Goal: Task Accomplishment & Management: Manage account settings

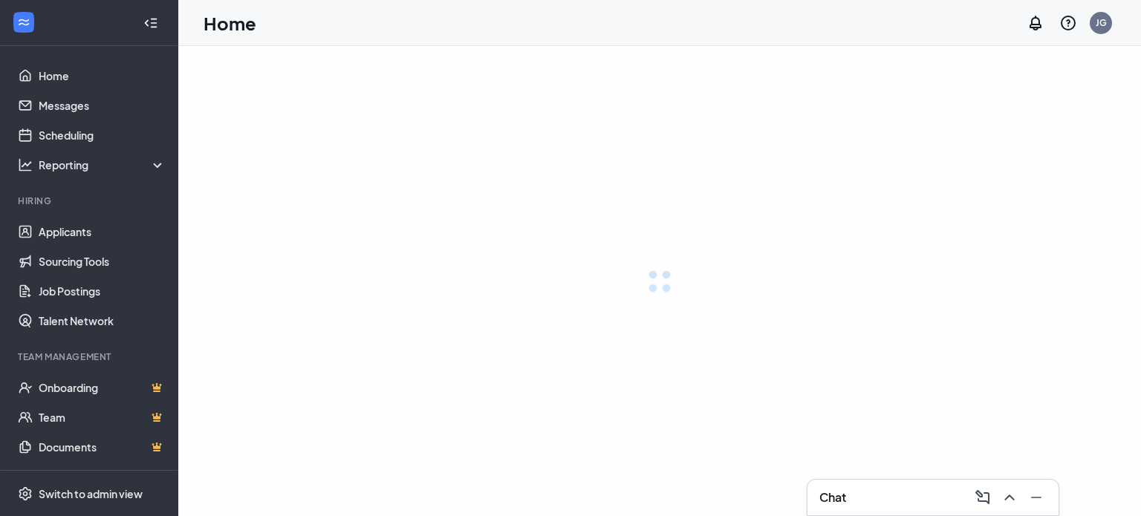
click at [653, 368] on div at bounding box center [659, 281] width 963 height 470
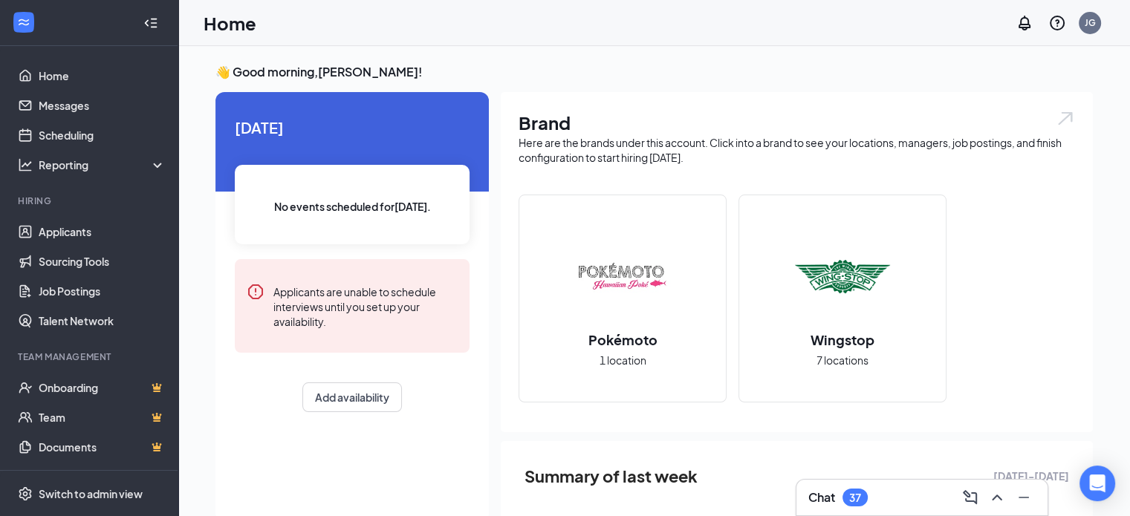
click at [826, 287] on img at bounding box center [842, 277] width 95 height 95
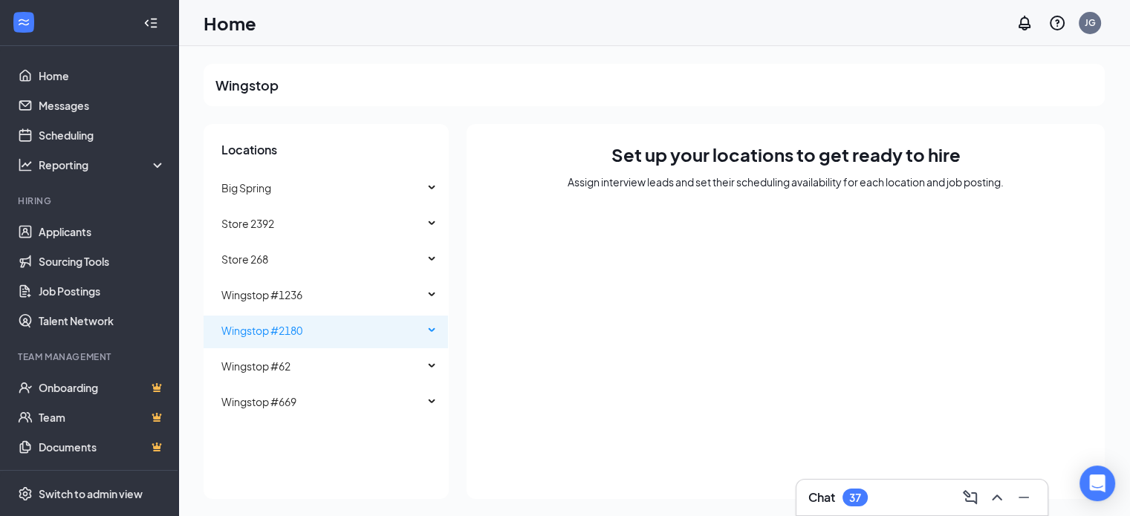
click at [285, 329] on span "Wingstop #2180" at bounding box center [261, 330] width 81 height 13
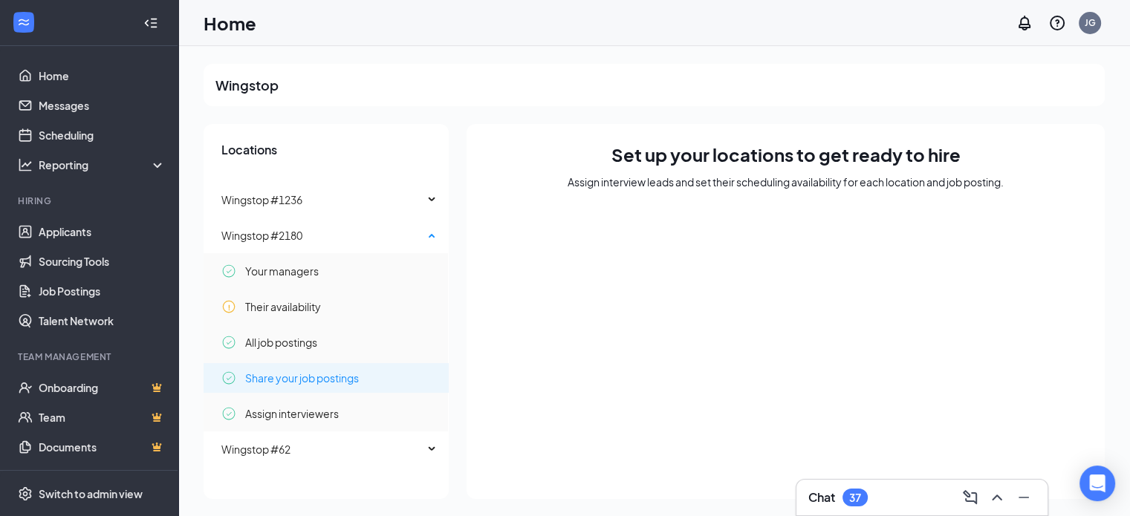
scroll to position [99, 0]
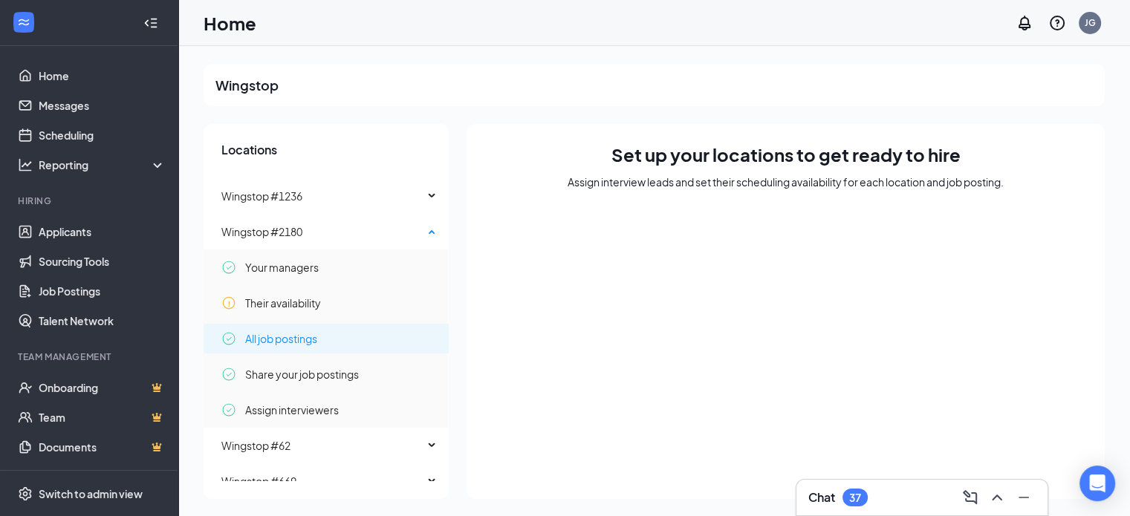
click at [294, 334] on span "All job postings" at bounding box center [281, 339] width 72 height 30
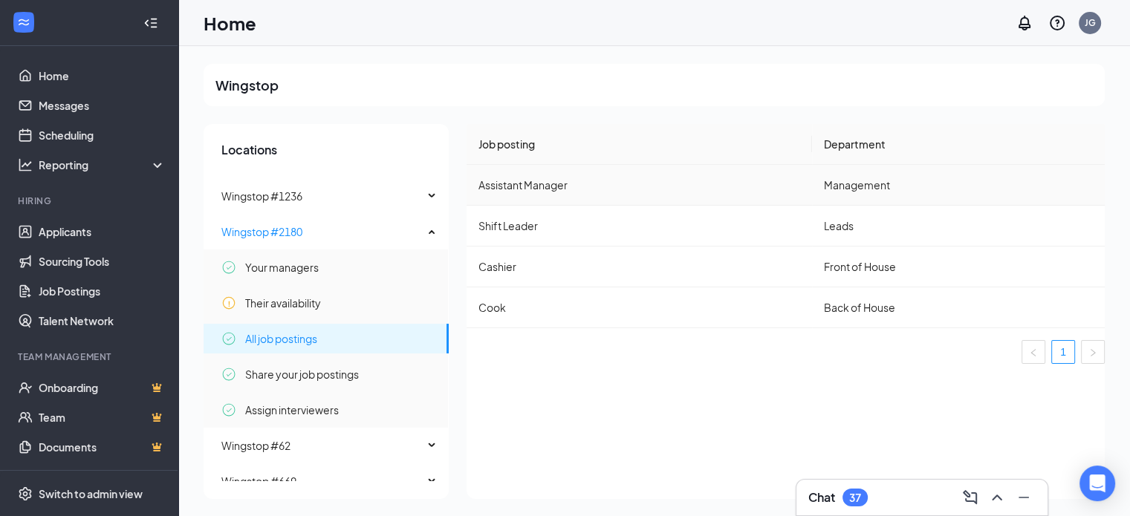
click at [557, 187] on td "Assistant Manager" at bounding box center [639, 185] width 345 height 41
click at [81, 228] on link "Applicants" at bounding box center [102, 232] width 127 height 30
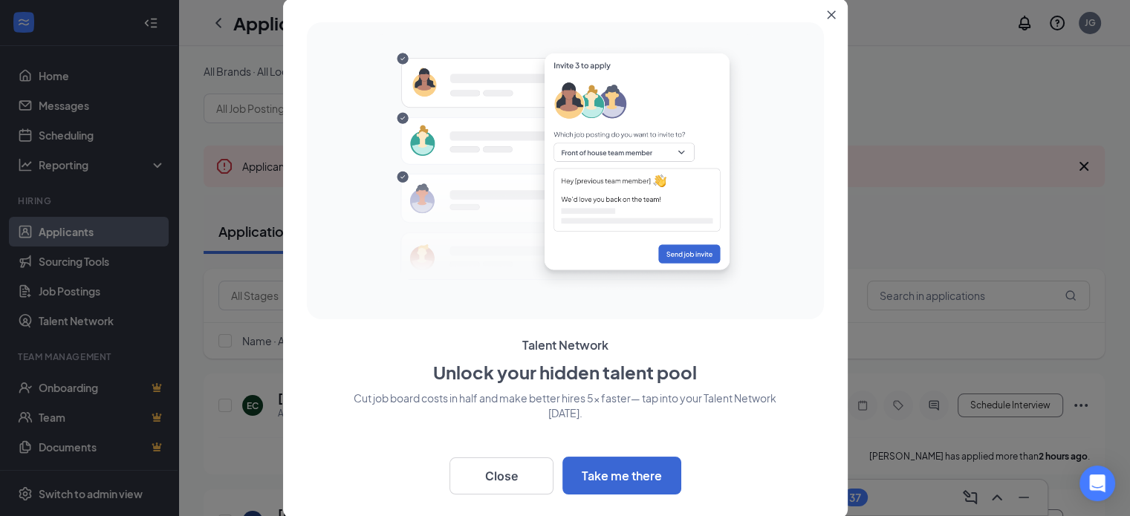
click at [831, 10] on icon "Close" at bounding box center [831, 14] width 9 height 9
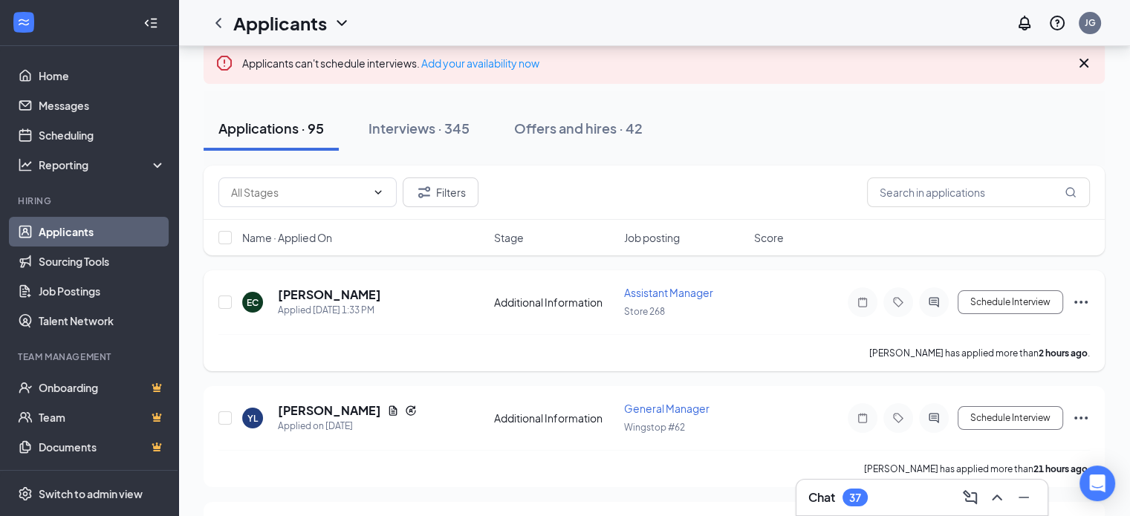
scroll to position [99, 0]
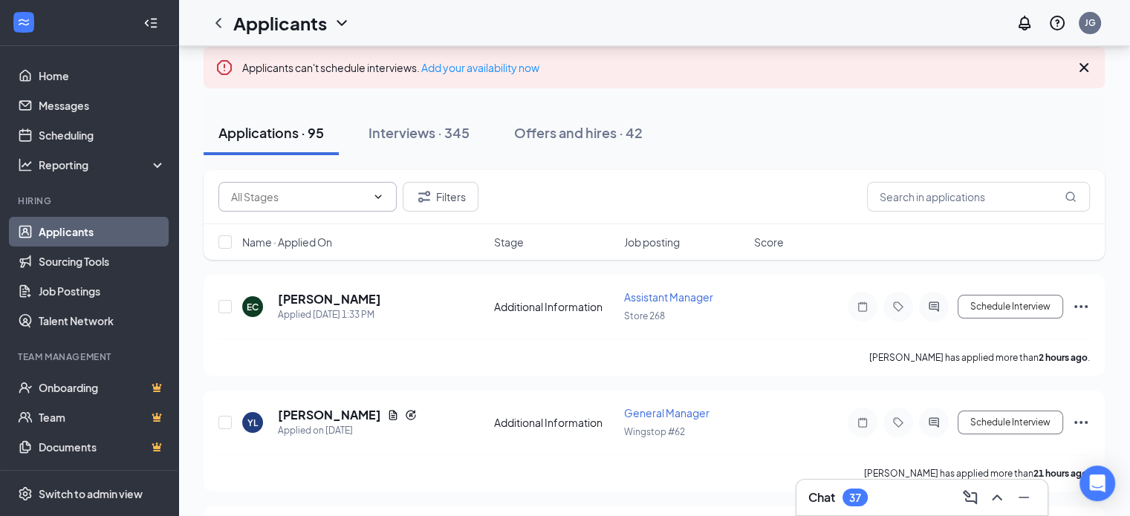
click at [374, 195] on icon "ChevronDown" at bounding box center [378, 197] width 12 height 12
click at [374, 195] on icon "ChevronUp" at bounding box center [378, 197] width 12 height 12
click at [452, 200] on button "Filters" at bounding box center [441, 197] width 76 height 30
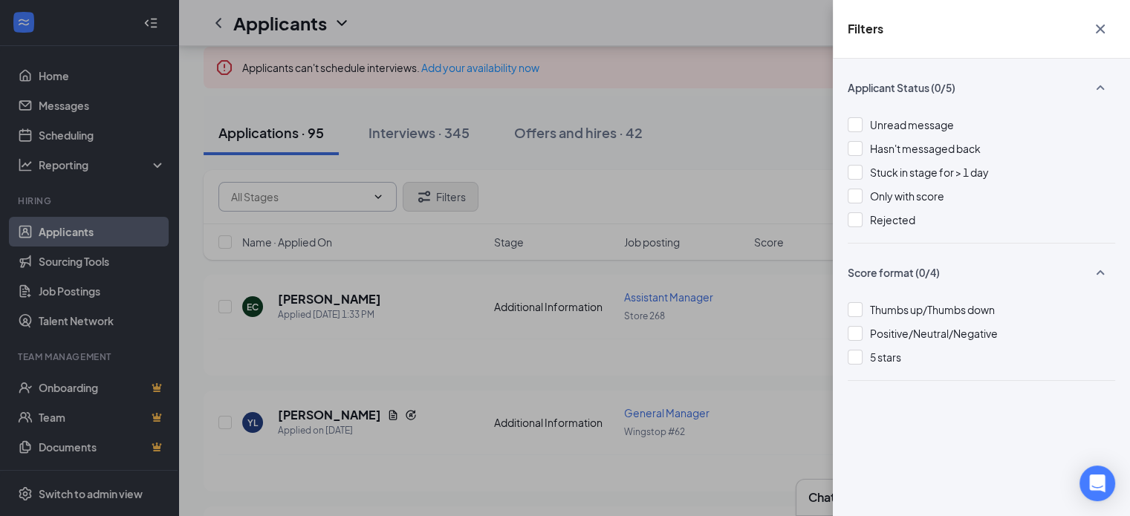
click at [452, 200] on div "Filters Applicant Status (0/5) Unread message Hasn't messaged back Stuck in sta…" at bounding box center [565, 258] width 1130 height 516
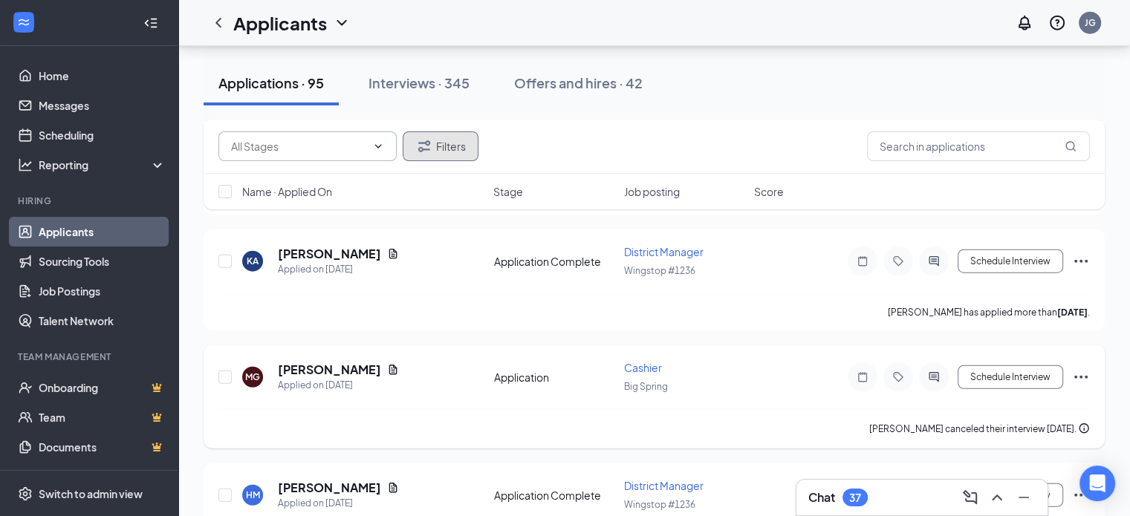
scroll to position [3838, 0]
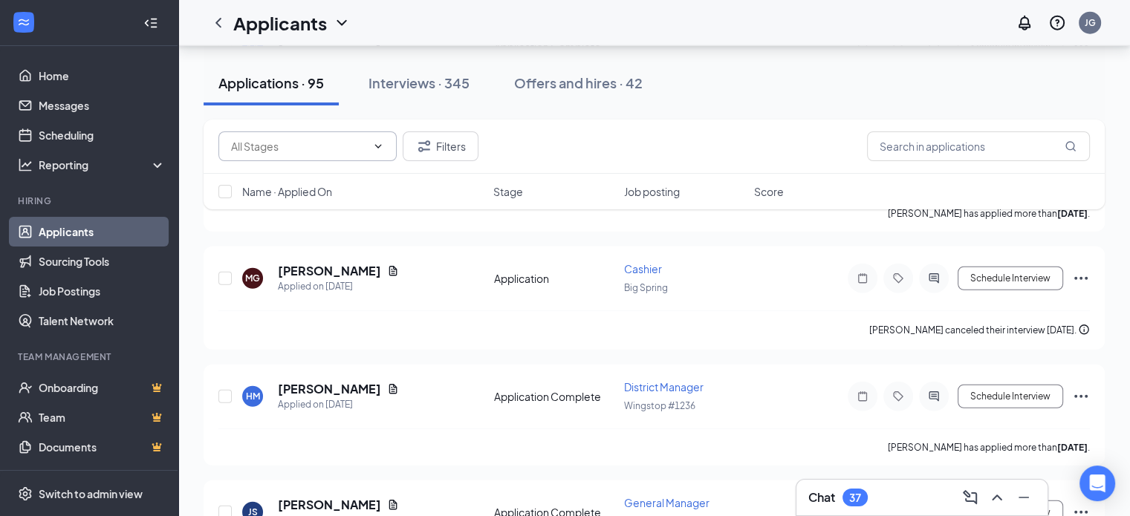
click at [70, 228] on link "Applicants" at bounding box center [102, 232] width 127 height 30
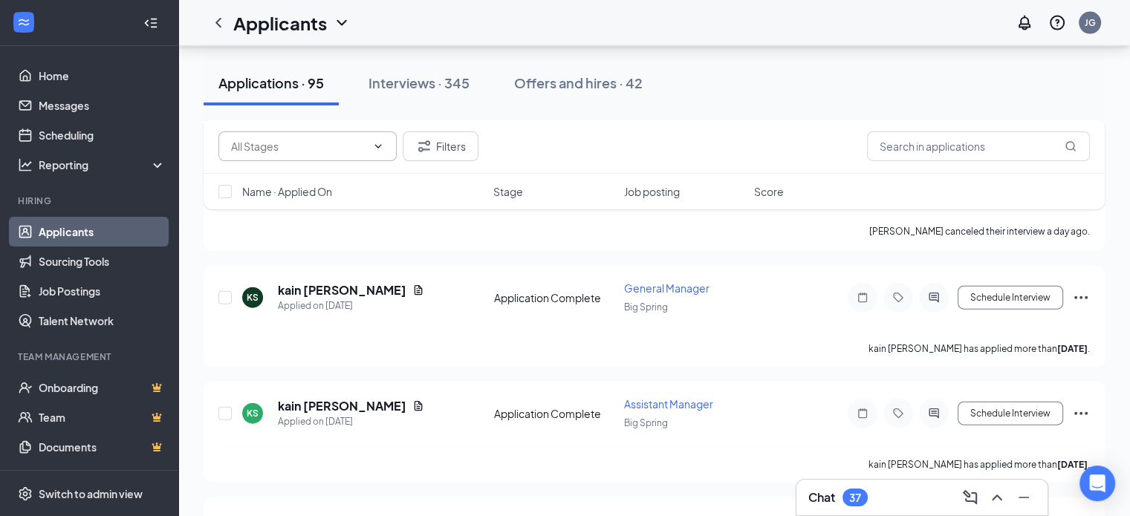
scroll to position [3344, 0]
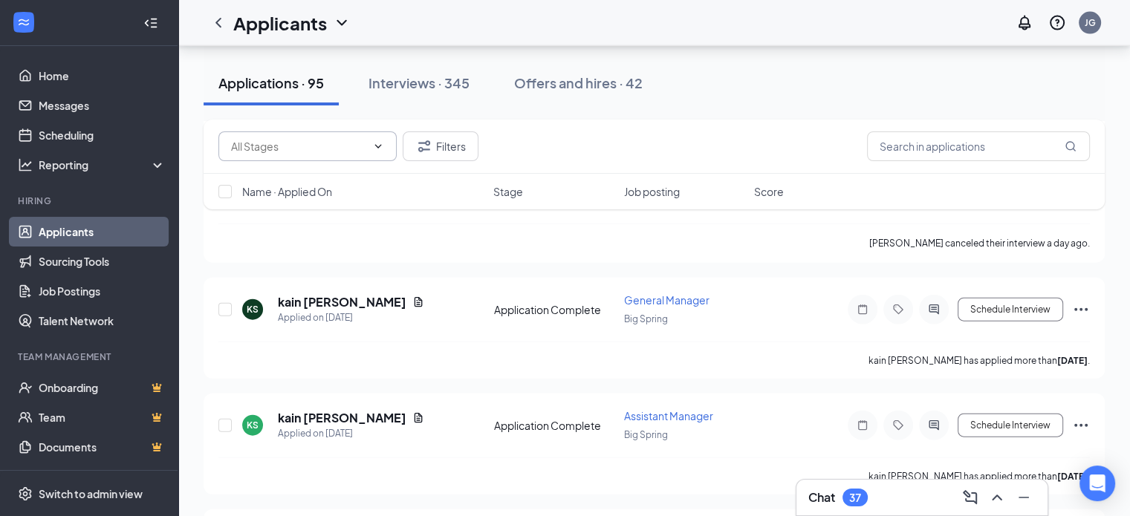
click at [640, 192] on span "Job posting" at bounding box center [652, 191] width 56 height 15
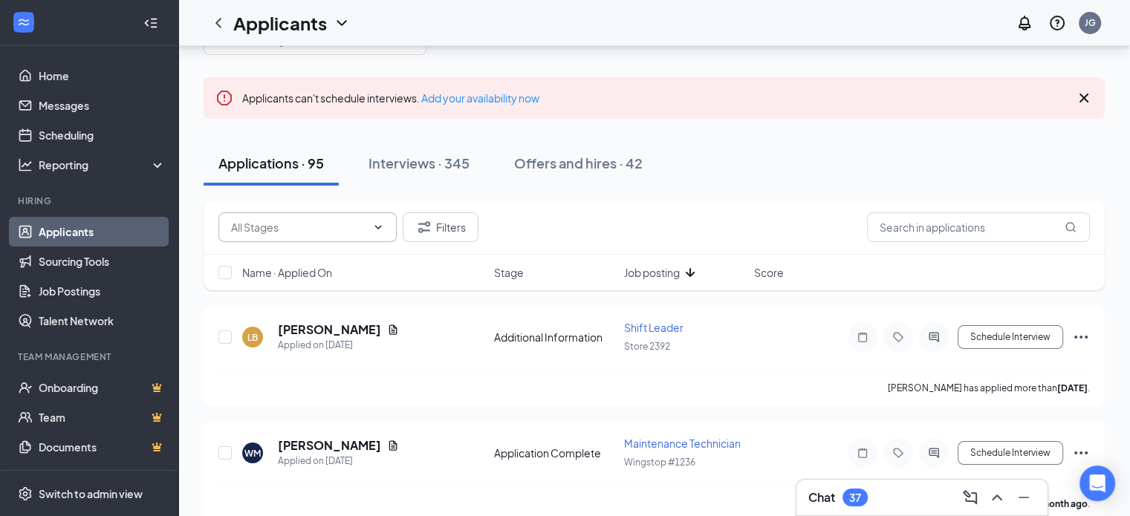
scroll to position [74, 0]
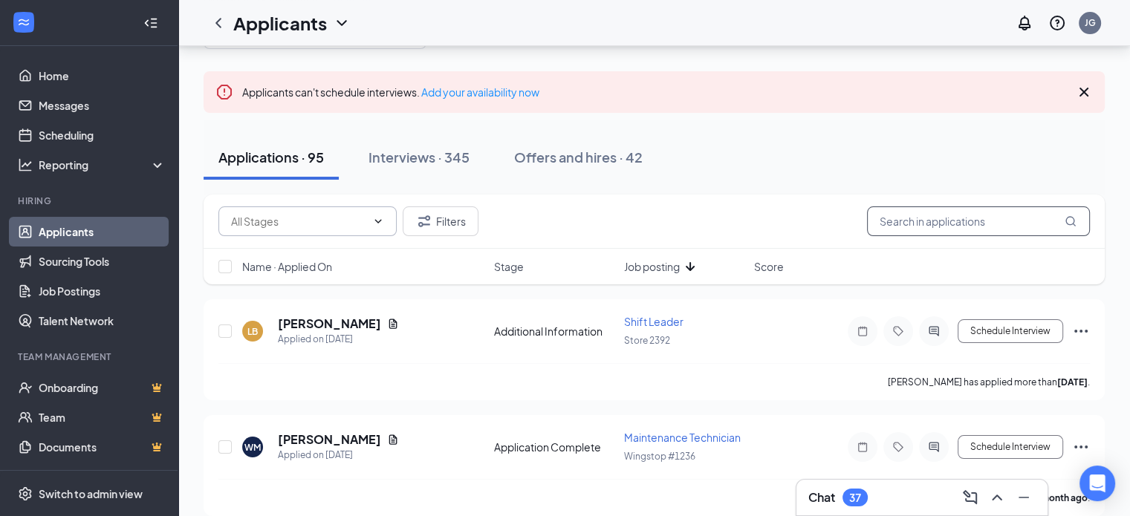
click at [1028, 225] on input "text" at bounding box center [978, 222] width 223 height 30
click at [762, 317] on div "LB [PERSON_NAME] Applied on [DATE] Additional Information Shift Leader Store 23…" at bounding box center [654, 338] width 872 height 49
click at [377, 220] on icon "ChevronDown" at bounding box center [378, 221] width 12 height 12
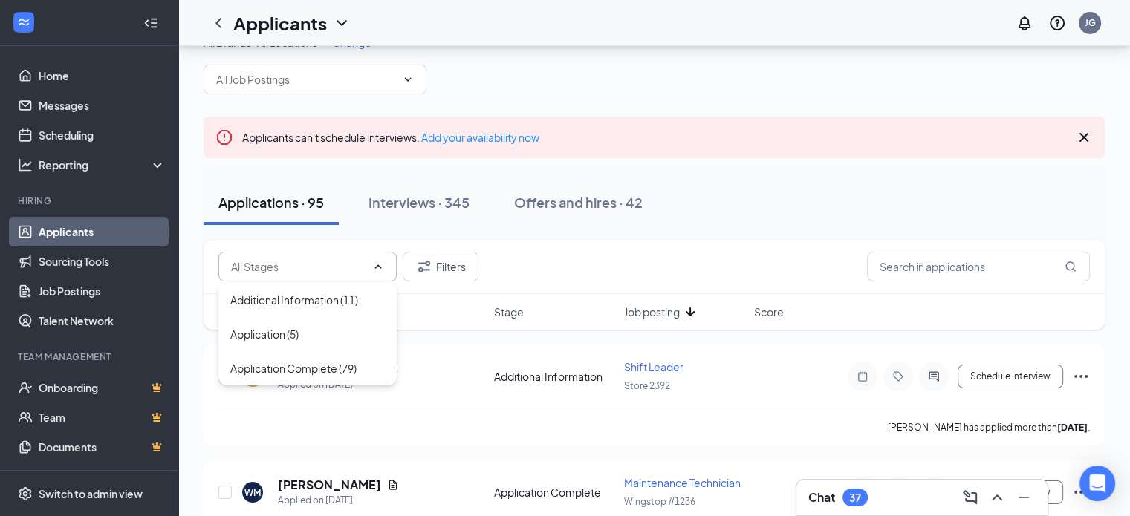
scroll to position [0, 0]
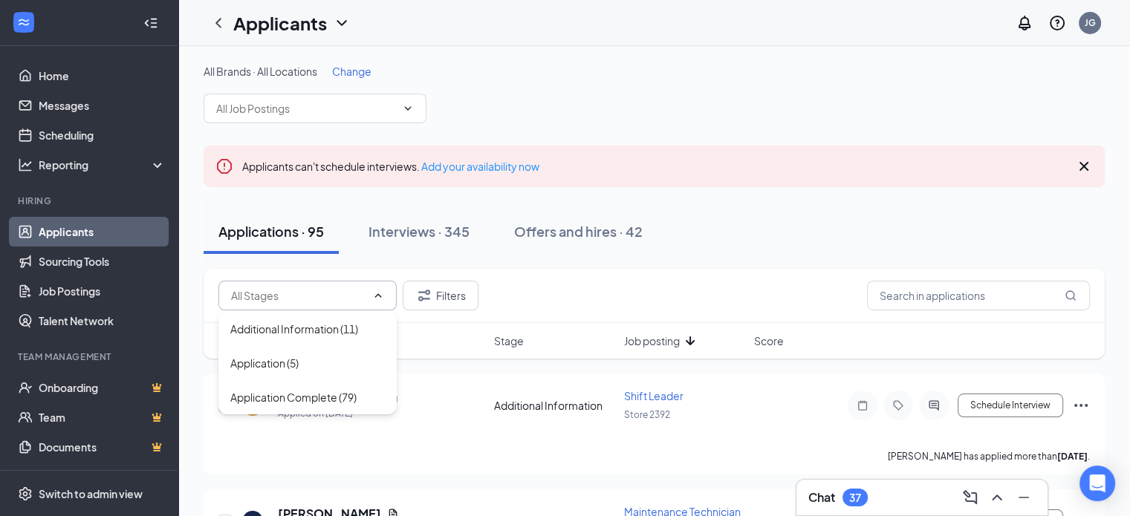
click at [814, 105] on div "All Brands · All Locations Change" at bounding box center [654, 93] width 901 height 59
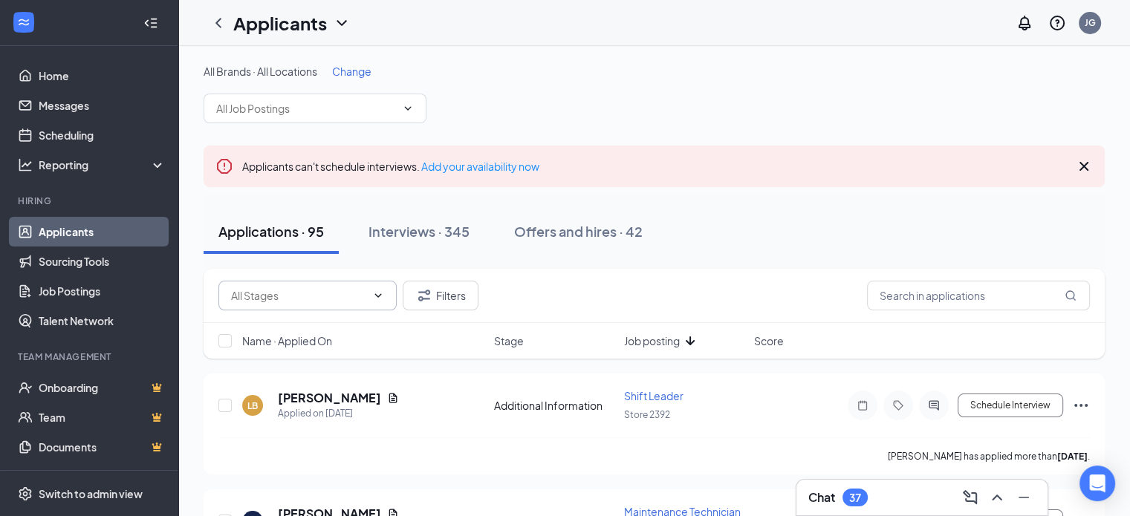
click at [1080, 166] on icon "Cross" at bounding box center [1084, 167] width 18 height 18
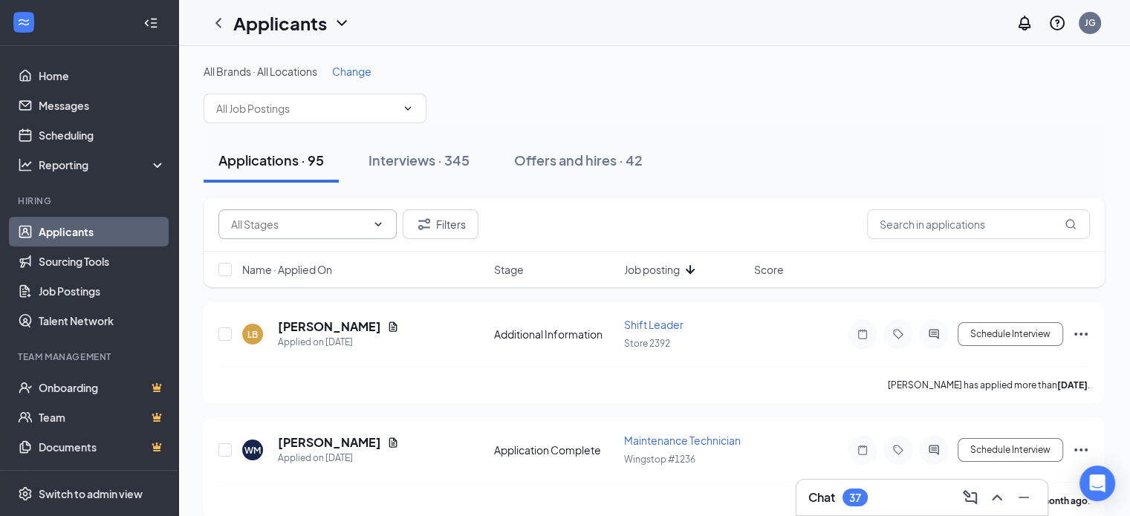
click at [267, 164] on div "Applications · 95" at bounding box center [271, 160] width 106 height 19
click at [398, 106] on span at bounding box center [315, 109] width 223 height 30
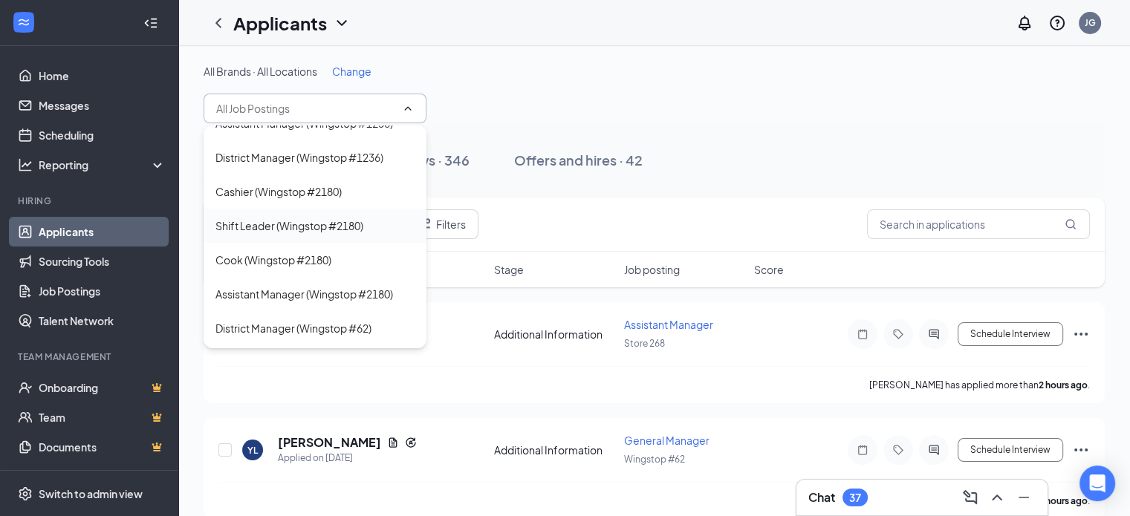
scroll to position [792, 0]
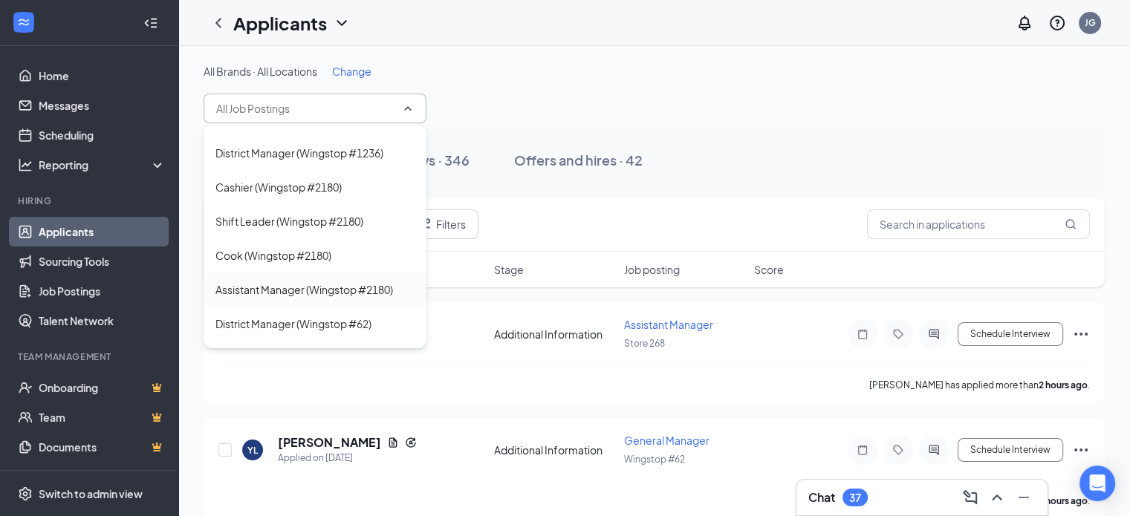
click at [359, 285] on div "Assistant Manager (Wingstop #2180)" at bounding box center [304, 290] width 178 height 16
type input "Assistant Manager (Wingstop #2180)"
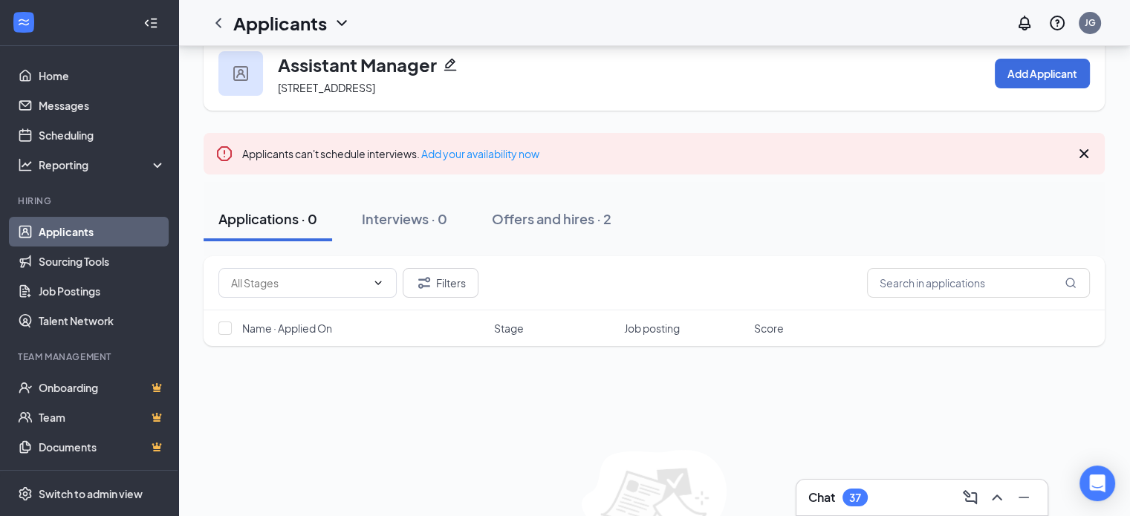
scroll to position [25, 0]
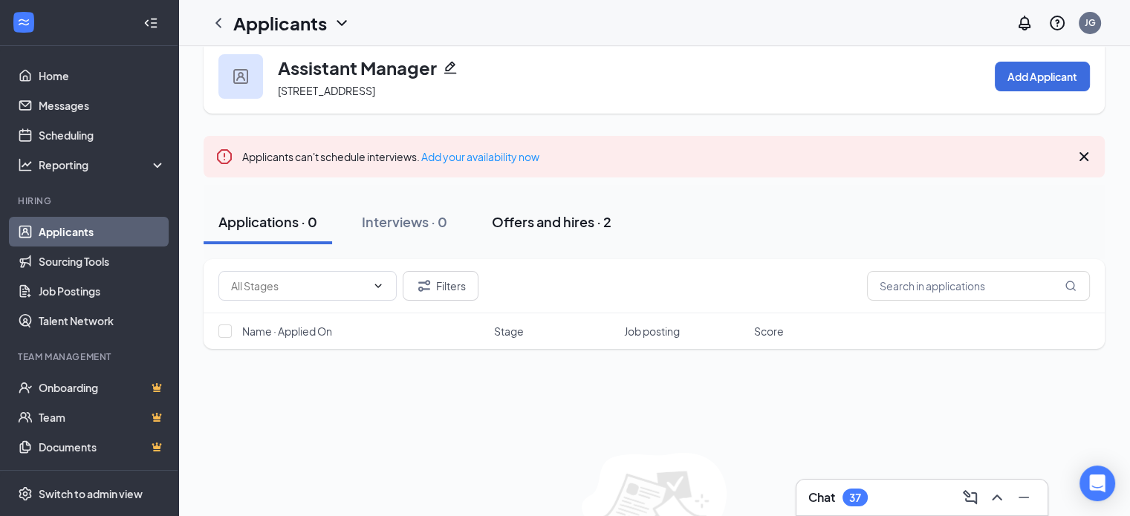
click at [585, 215] on div "Offers and hires · 2" at bounding box center [552, 222] width 120 height 19
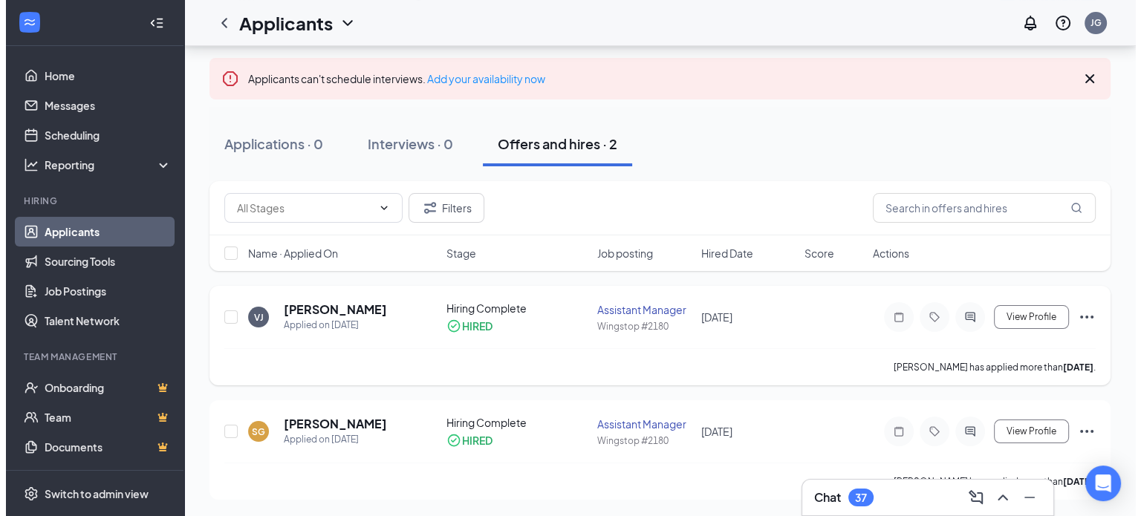
scroll to position [103, 0]
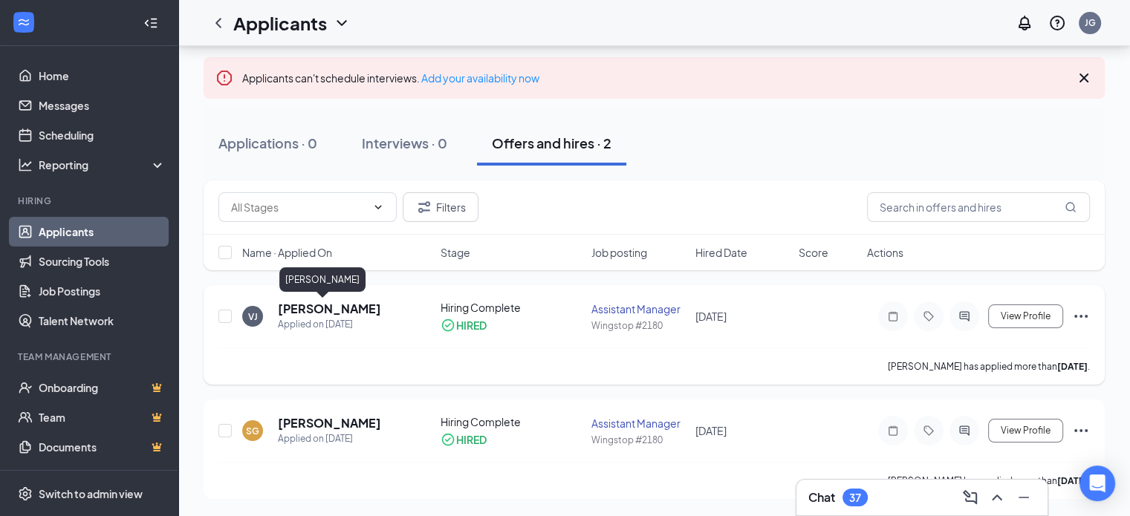
click at [300, 307] on h5 "[PERSON_NAME]" at bounding box center [329, 309] width 103 height 16
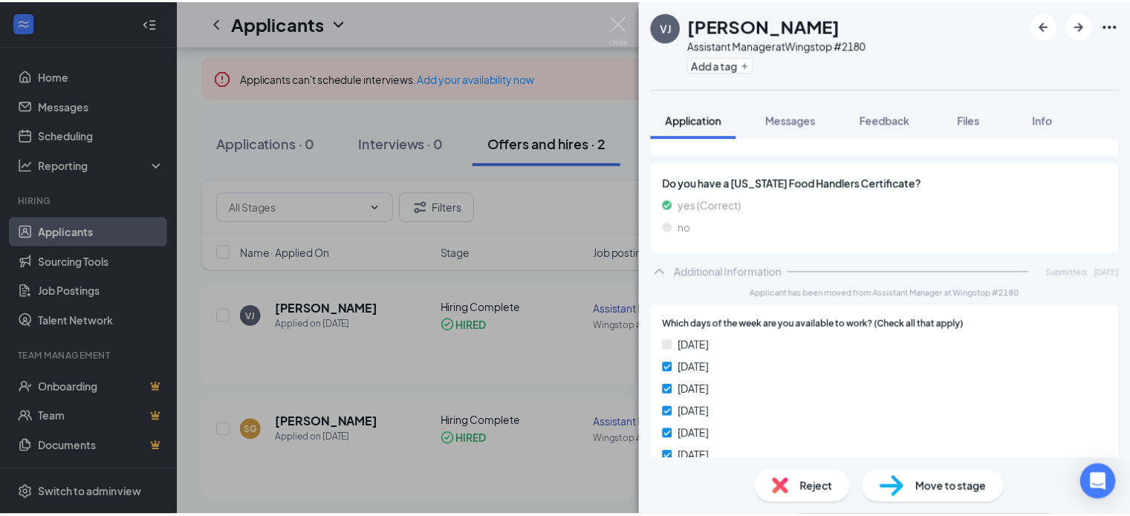
scroll to position [594, 0]
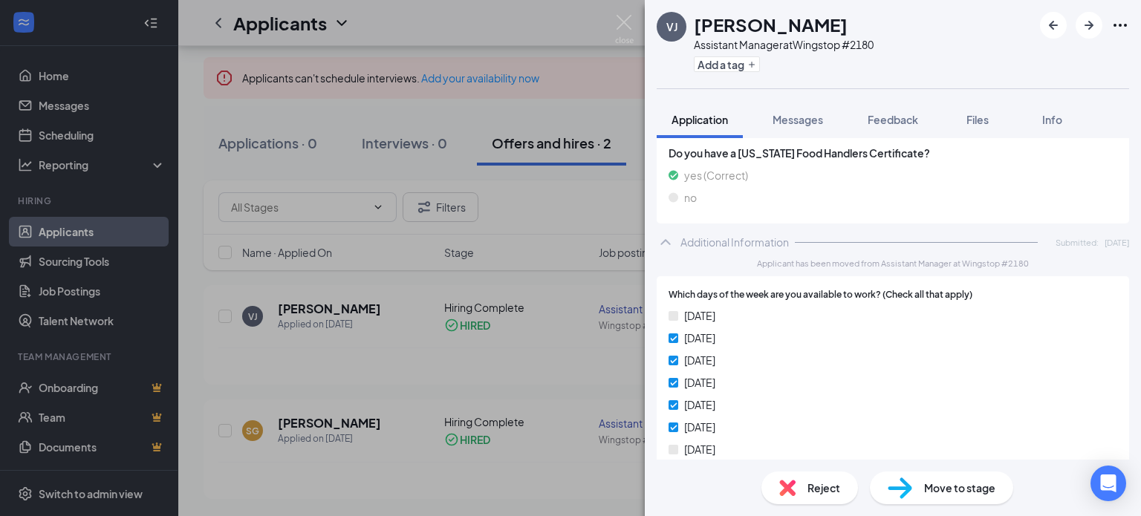
click at [449, 32] on div "VJ Victoria j Assistant Manager at Wingstop #2180 Add a tag Application Message…" at bounding box center [570, 258] width 1141 height 516
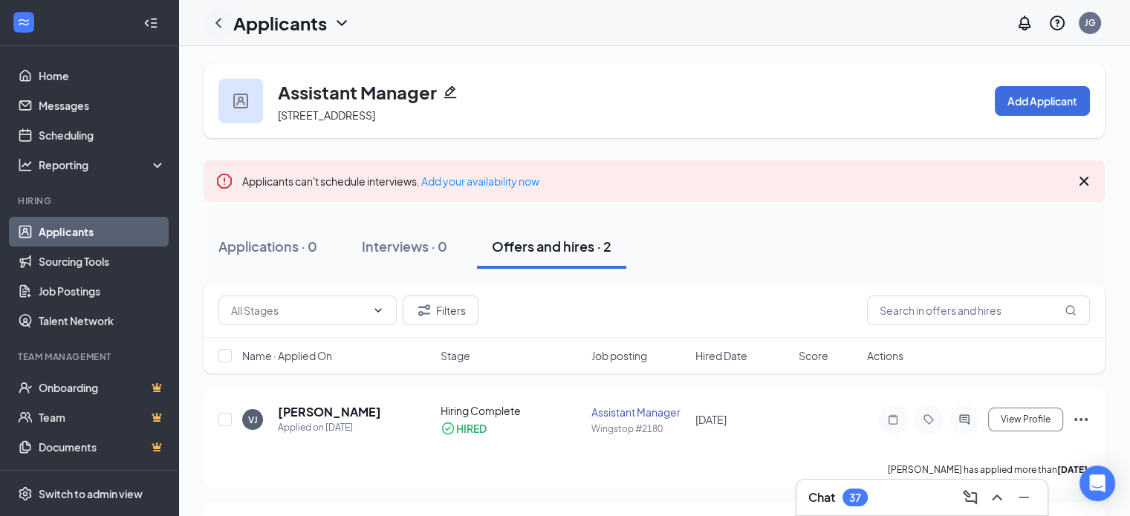
click at [220, 20] on icon "ChevronLeft" at bounding box center [219, 23] width 18 height 18
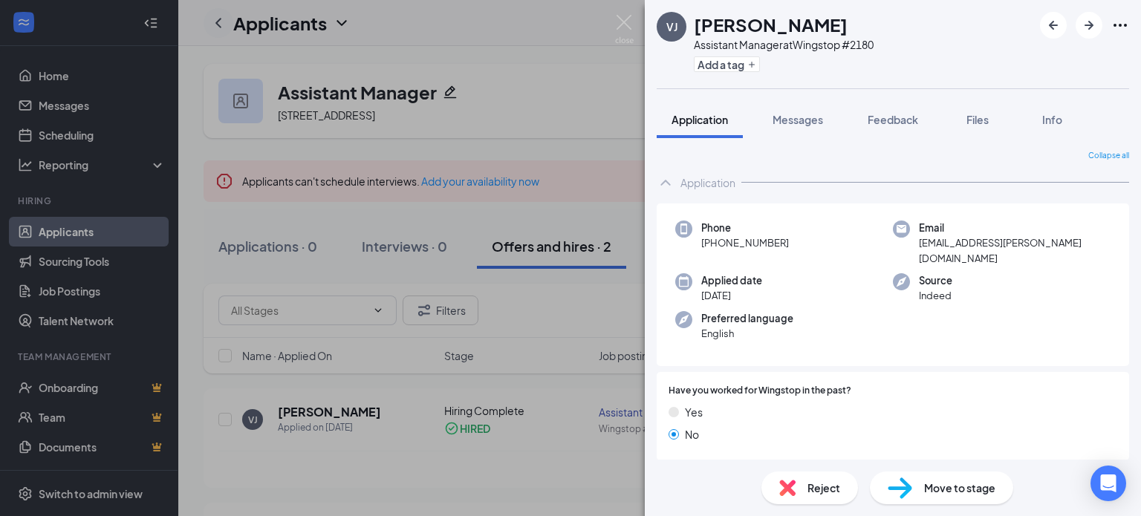
drag, startPoint x: 223, startPoint y: 19, endPoint x: 215, endPoint y: 22, distance: 8.7
click at [223, 20] on div "VJ Victoria j Assistant Manager at Wingstop #2180 Add a tag Application Message…" at bounding box center [570, 258] width 1141 height 516
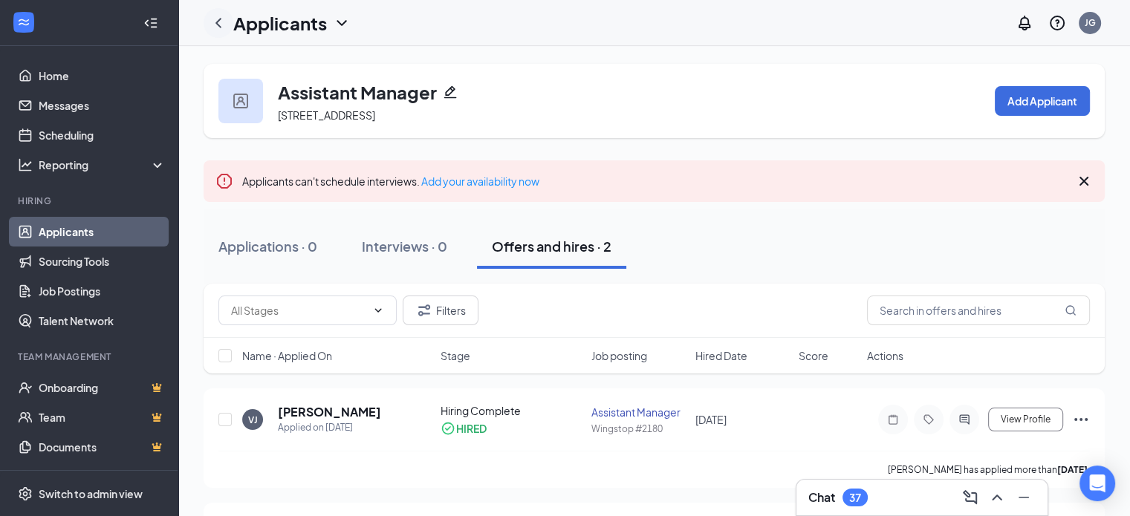
click at [215, 22] on icon "ChevronLeft" at bounding box center [219, 23] width 18 height 18
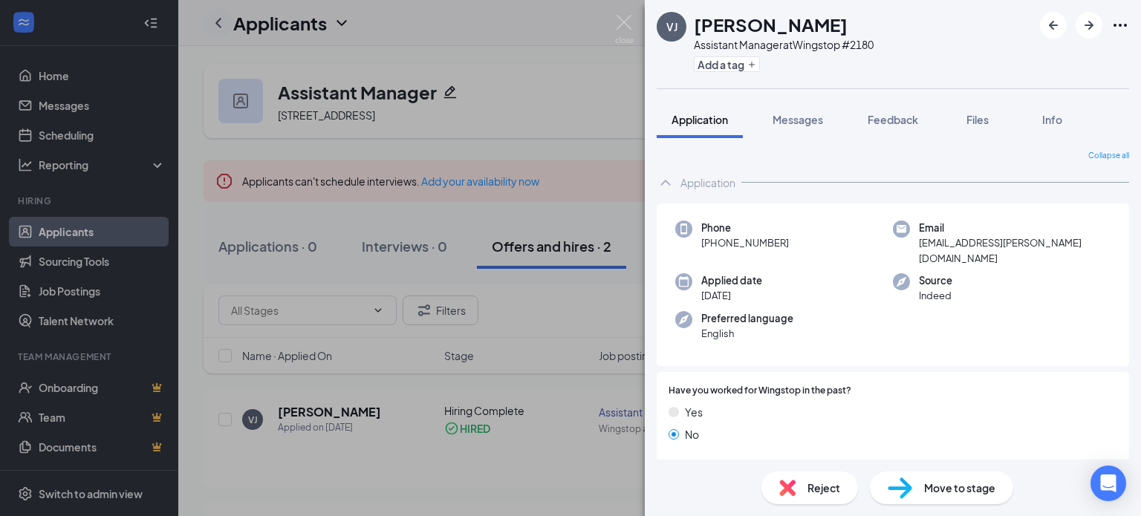
click at [214, 22] on div "VJ Victoria j Assistant Manager at Wingstop #2180 Add a tag Application Message…" at bounding box center [570, 258] width 1141 height 516
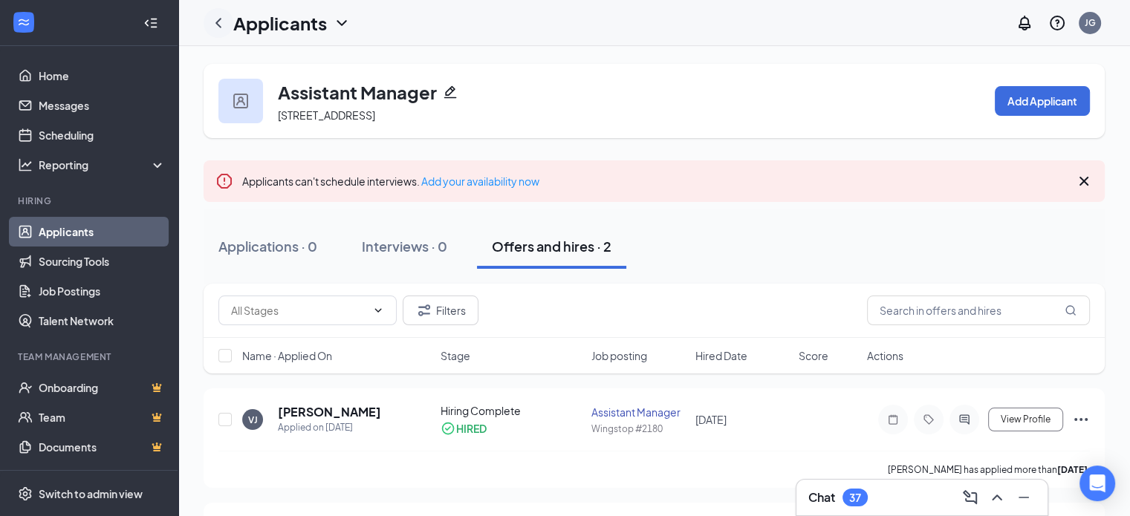
click at [227, 20] on icon "ChevronLeft" at bounding box center [219, 23] width 18 height 18
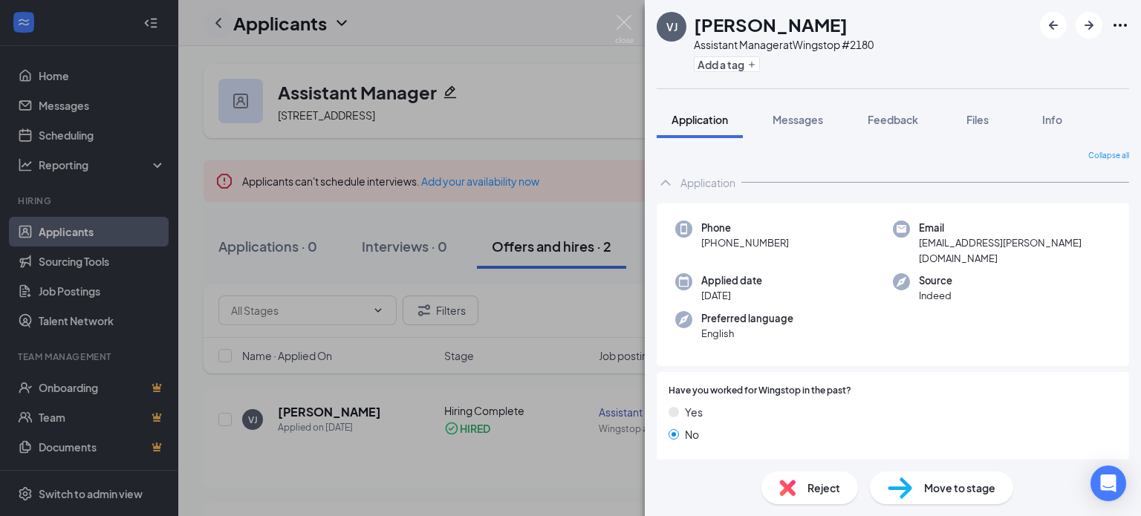
click at [217, 20] on div "VJ Victoria j Assistant Manager at Wingstop #2180 Add a tag Application Message…" at bounding box center [570, 258] width 1141 height 516
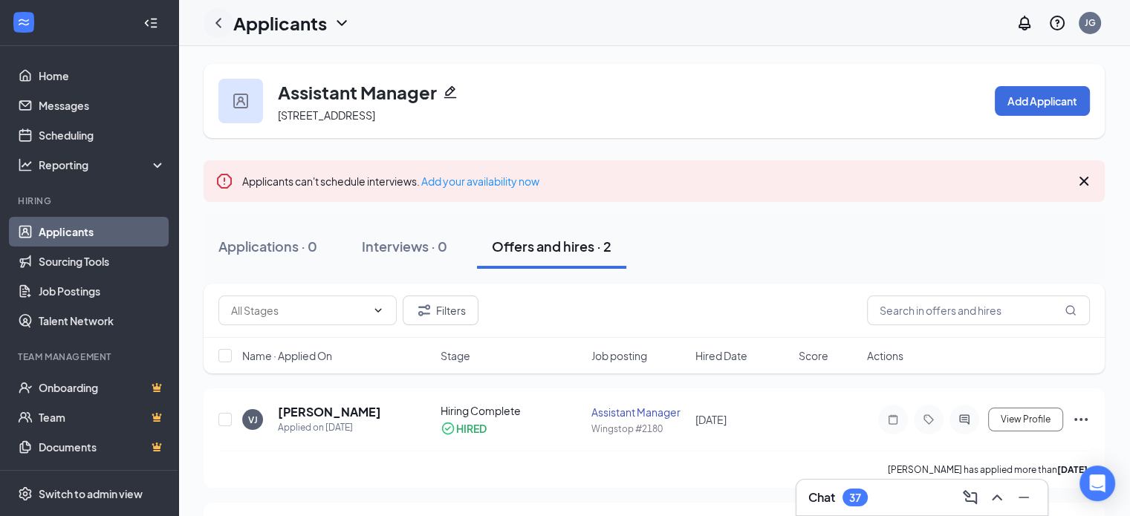
click at [217, 20] on icon "ChevronLeft" at bounding box center [219, 23] width 18 height 18
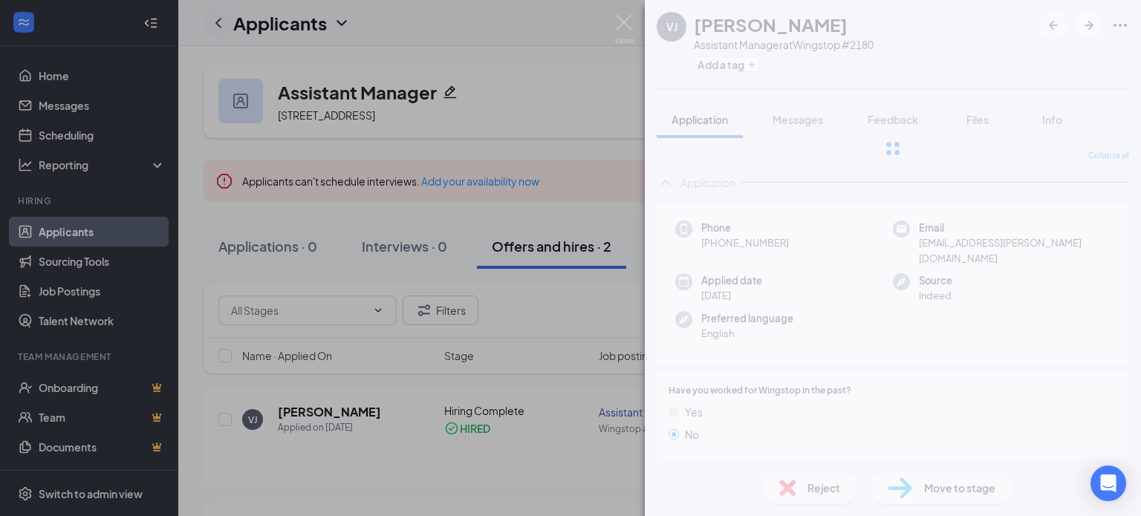
click at [217, 20] on div "VJ Victoria j Assistant Manager at Wingstop #2180 Add a tag Application Message…" at bounding box center [570, 258] width 1141 height 516
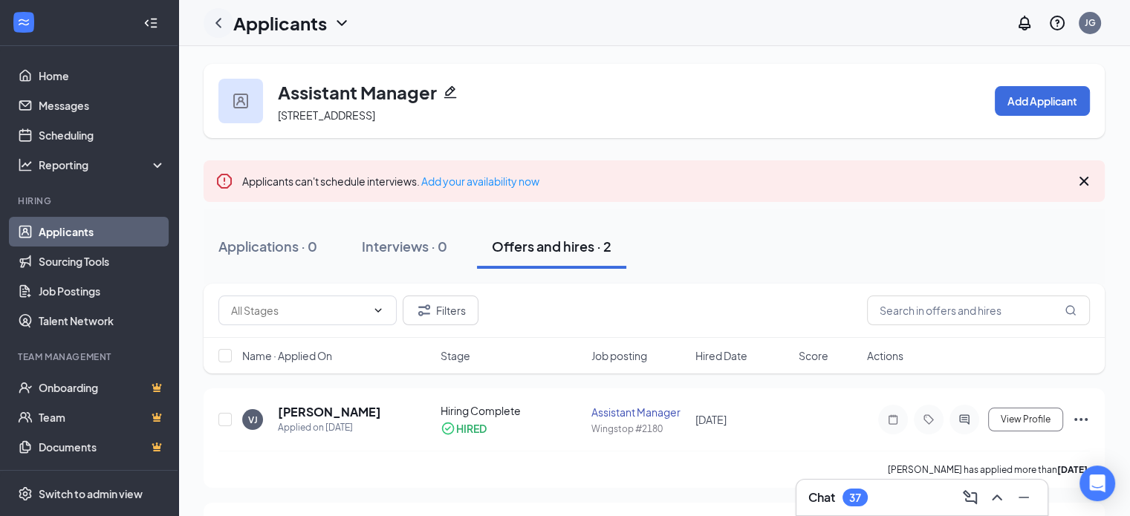
click at [217, 20] on icon "ChevronLeft" at bounding box center [219, 23] width 18 height 18
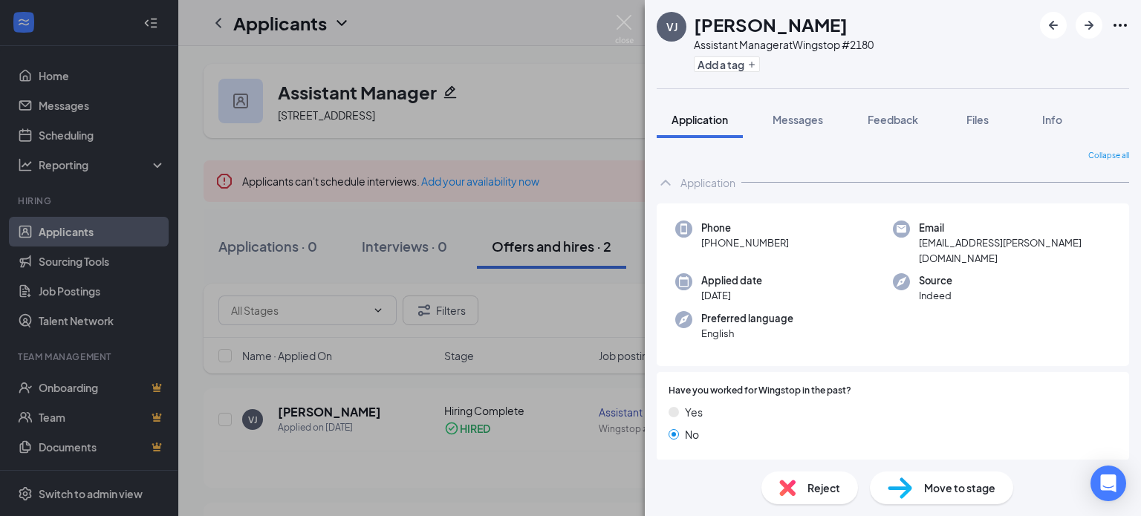
click at [340, 26] on div "VJ Victoria j Assistant Manager at Wingstop #2180 Add a tag Application Message…" at bounding box center [570, 258] width 1141 height 516
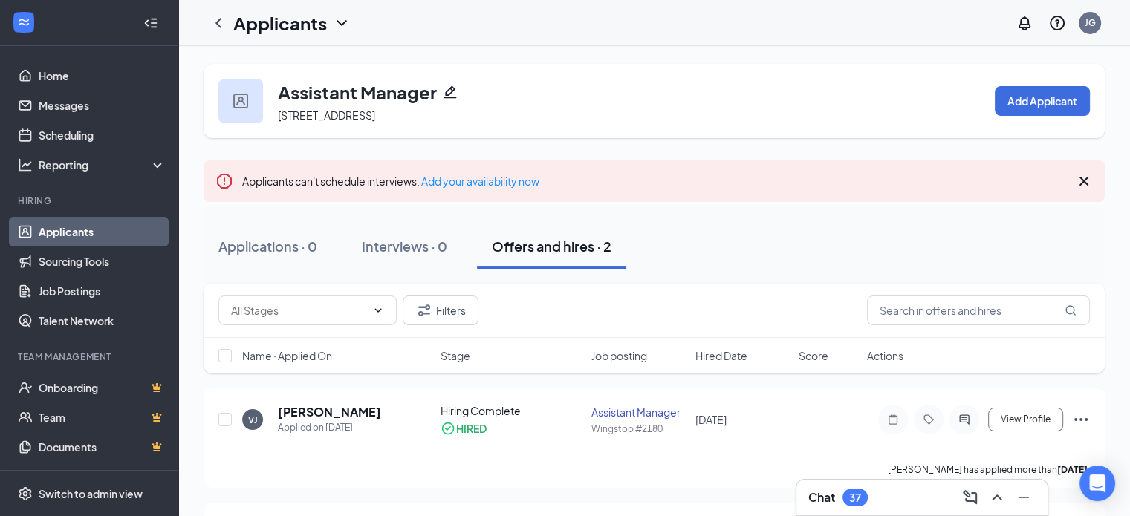
click at [340, 21] on icon "ChevronDown" at bounding box center [342, 23] width 18 height 18
click at [282, 64] on link "Applicants" at bounding box center [292, 56] width 100 height 15
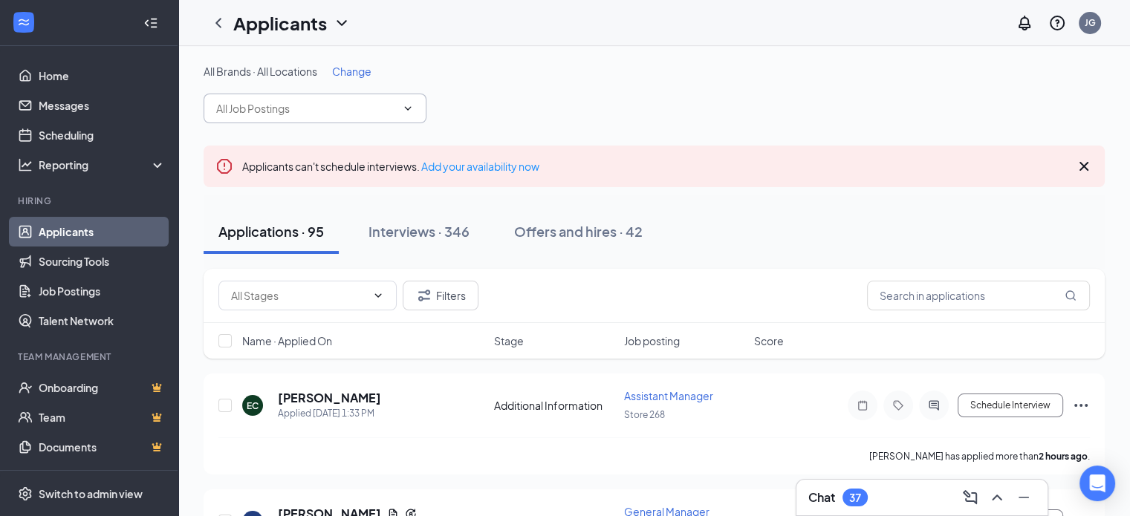
click at [407, 106] on icon "ChevronDown" at bounding box center [408, 109] width 12 height 12
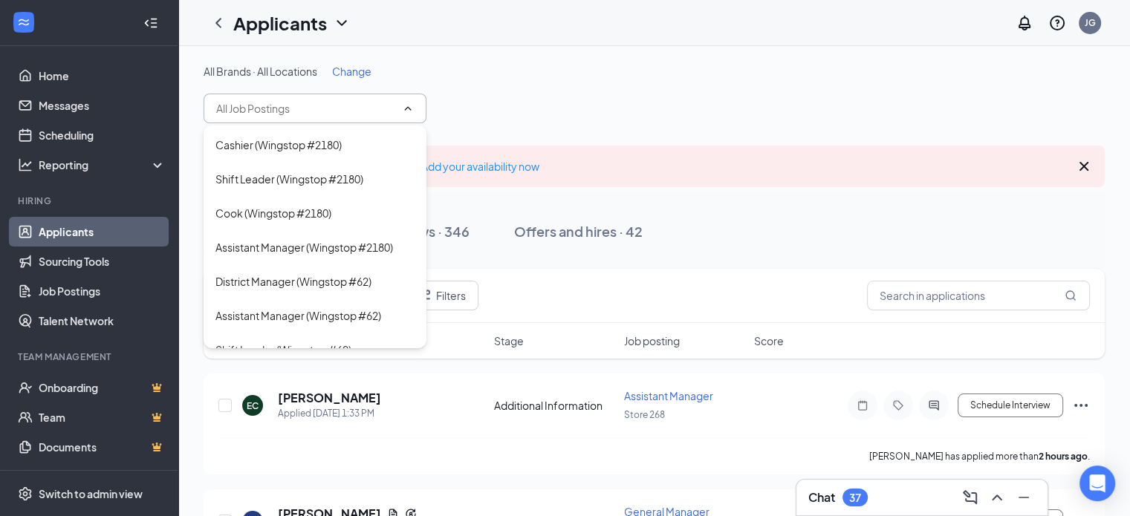
scroll to position [834, 0]
click at [354, 181] on div "Shift Leader (Wingstop #2180)" at bounding box center [289, 180] width 148 height 16
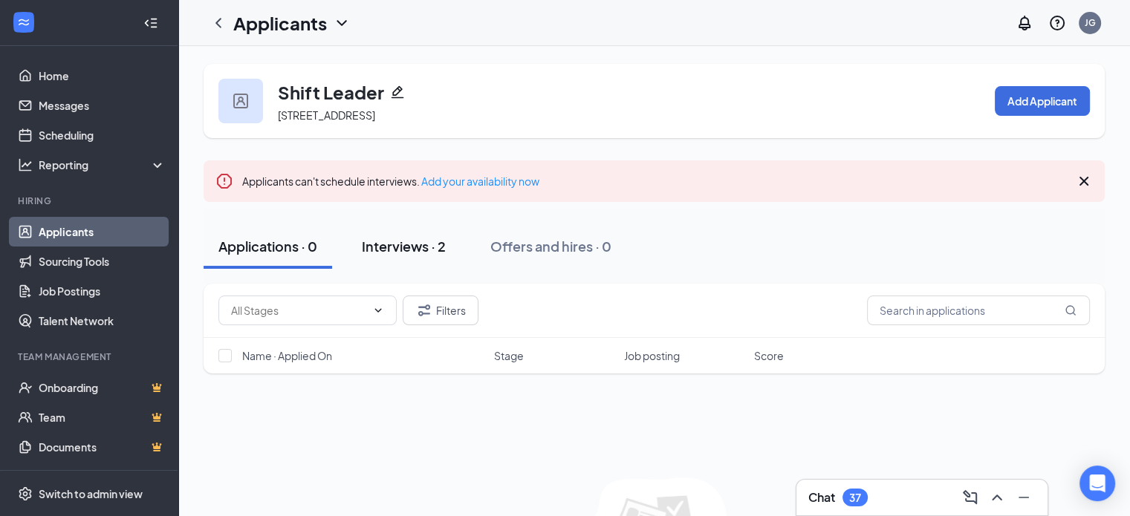
click at [413, 247] on div "Interviews · 2" at bounding box center [404, 246] width 84 height 19
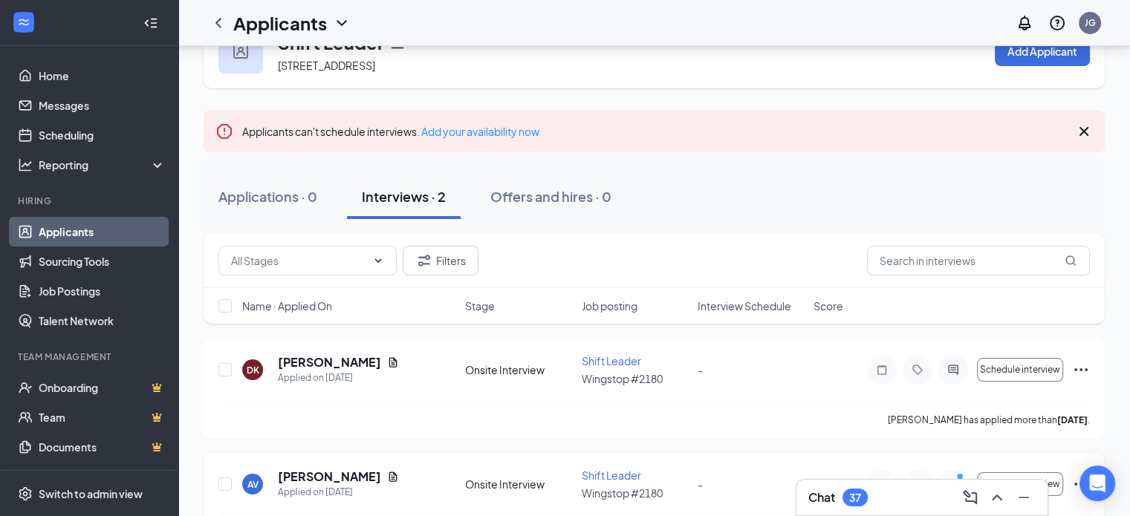
scroll to position [100, 0]
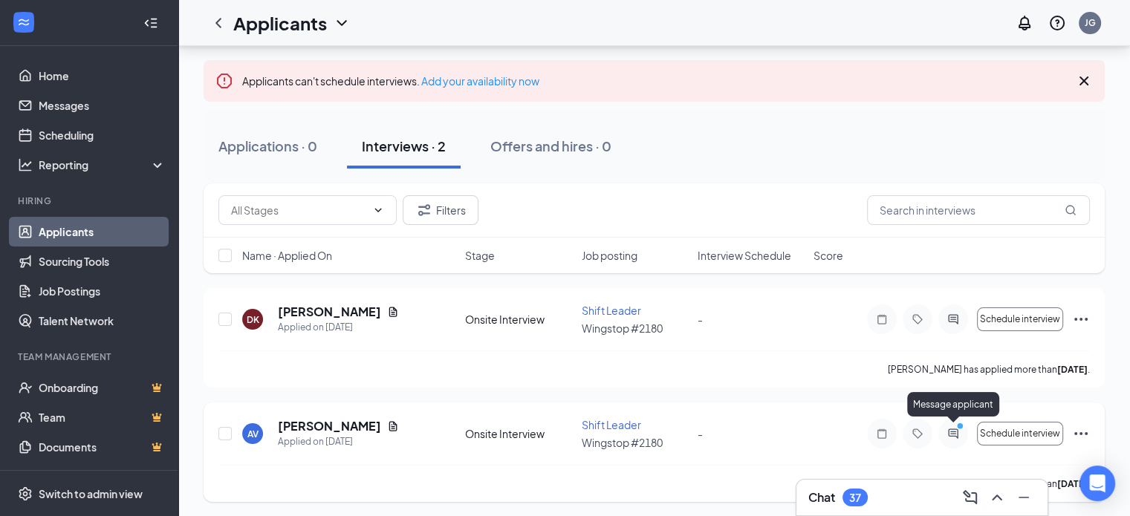
click at [947, 430] on icon "ActiveChat" at bounding box center [953, 434] width 18 height 12
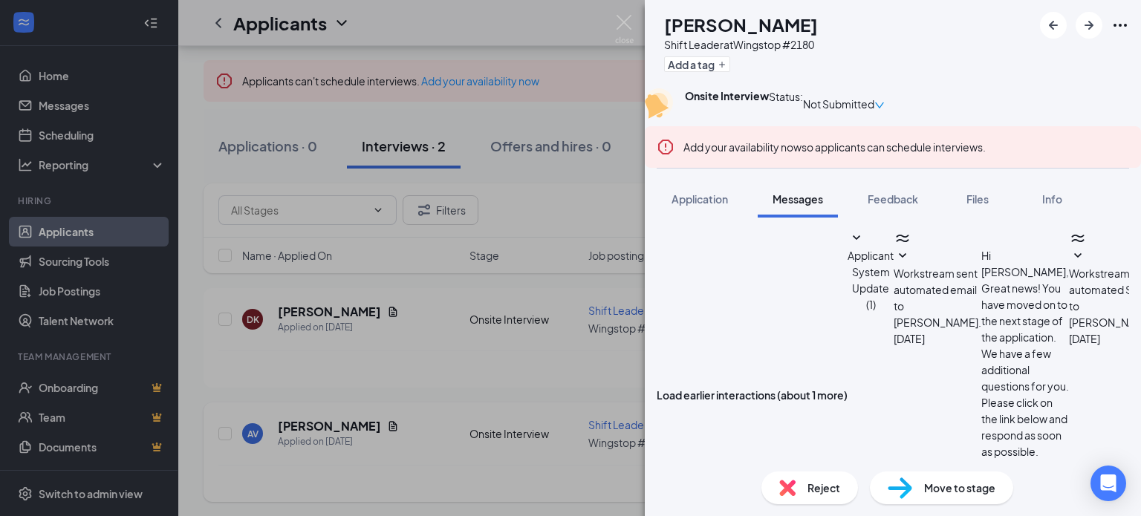
click at [413, 255] on div "AV [PERSON_NAME] Shift Leader at Wingstop #2180 Add a tag Onsite Interview Stat…" at bounding box center [570, 258] width 1141 height 516
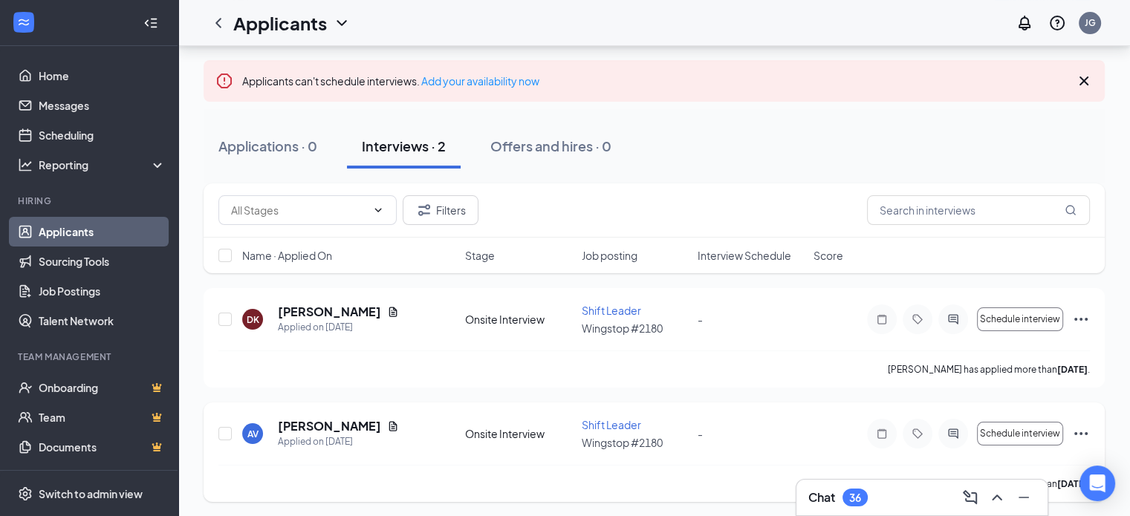
click at [1075, 429] on icon "Ellipses" at bounding box center [1081, 434] width 18 height 18
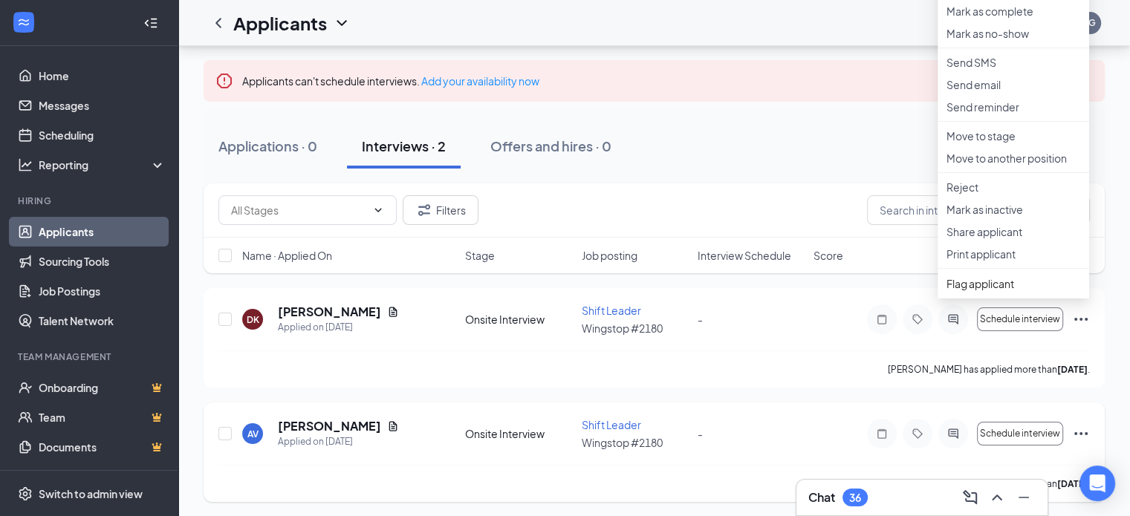
click at [679, 465] on div "[PERSON_NAME] has applied more than [DATE] ." at bounding box center [654, 483] width 872 height 37
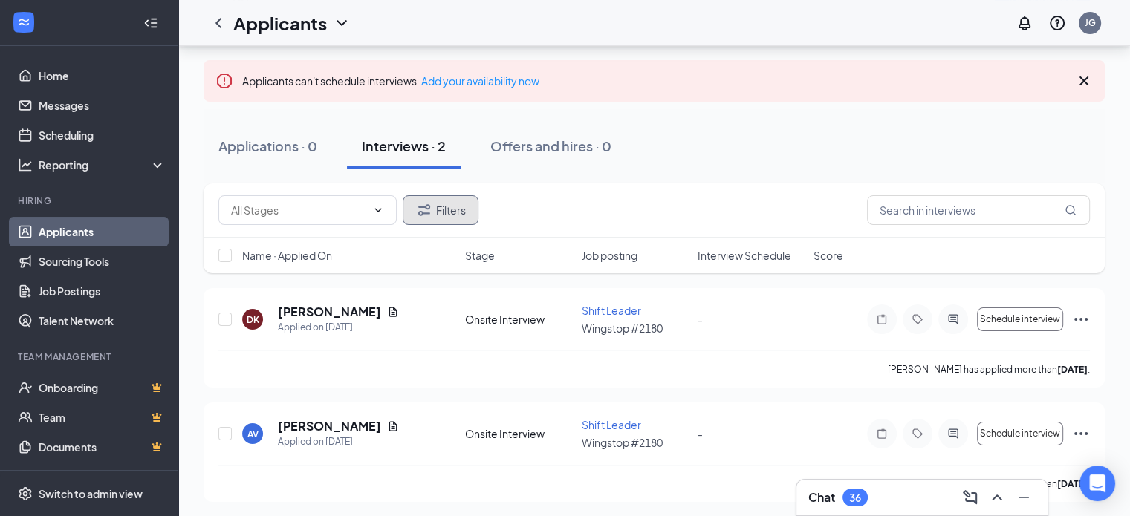
click at [432, 209] on icon "Filter" at bounding box center [424, 210] width 18 height 18
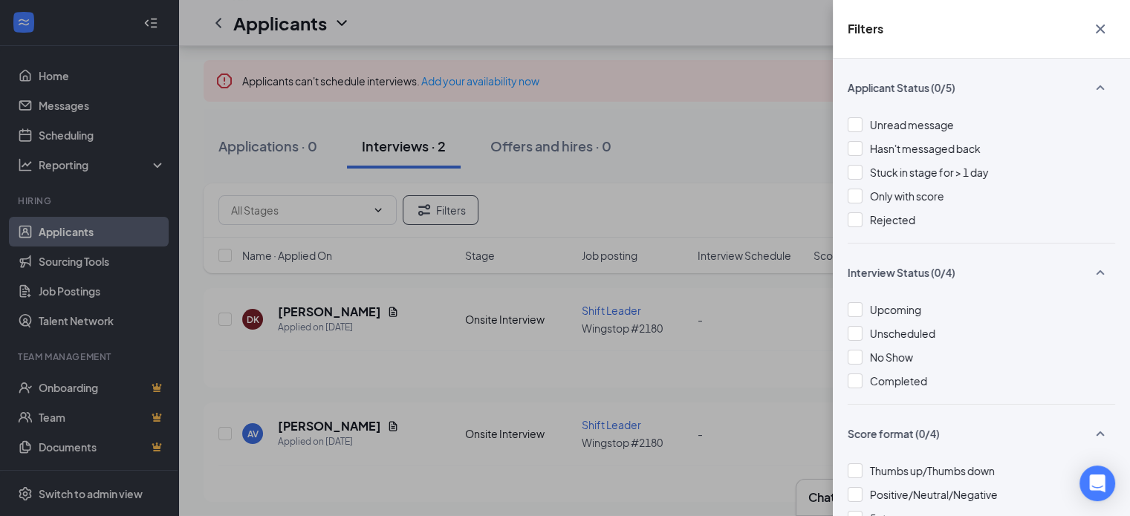
click at [1097, 29] on icon "Cross" at bounding box center [1100, 29] width 18 height 18
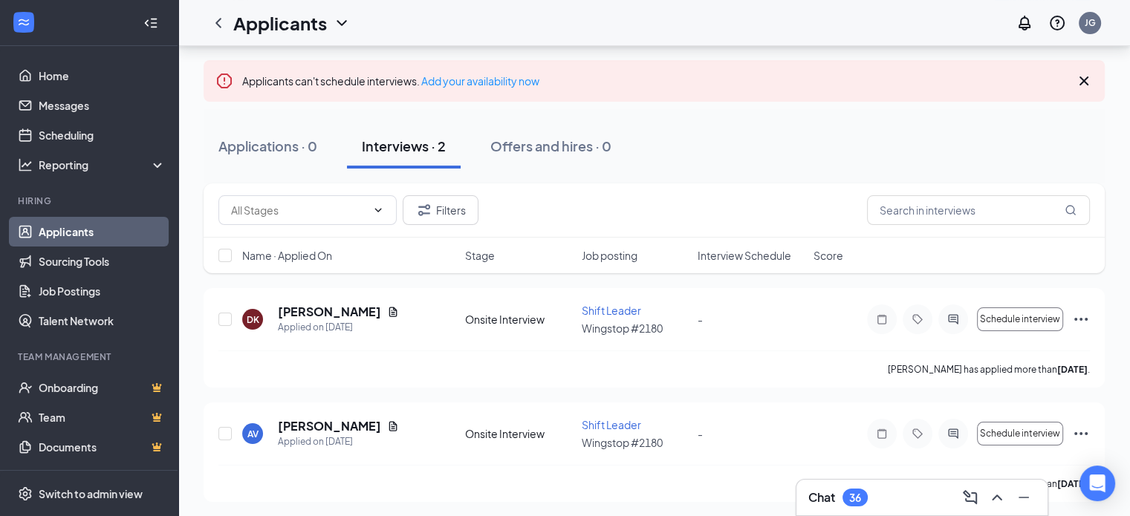
click at [1082, 78] on icon "Cross" at bounding box center [1084, 81] width 9 height 9
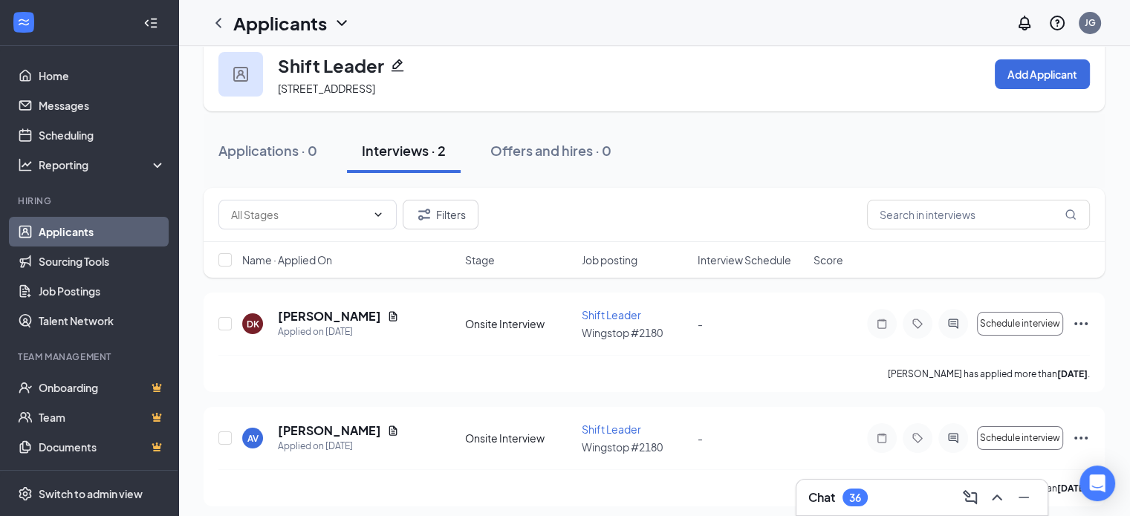
scroll to position [31, 0]
